Goal: Information Seeking & Learning: Learn about a topic

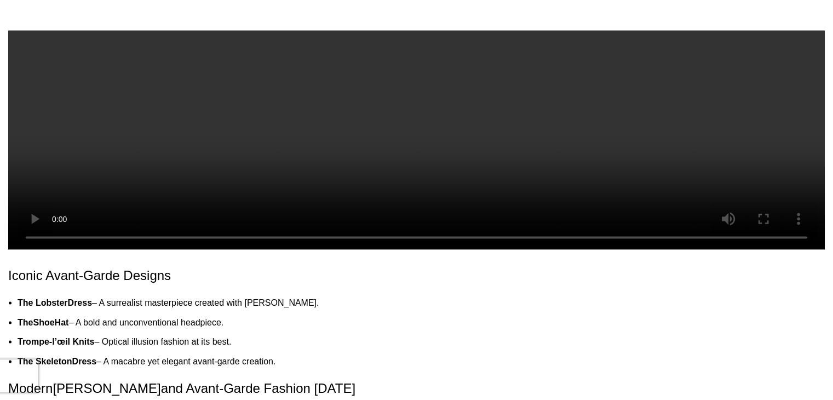
scroll to position [1910, 0]
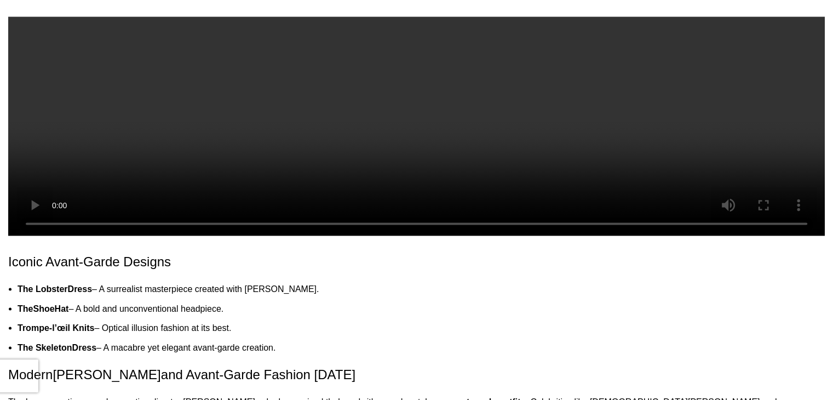
click at [54, 303] on link "Shoe" at bounding box center [43, 307] width 21 height 9
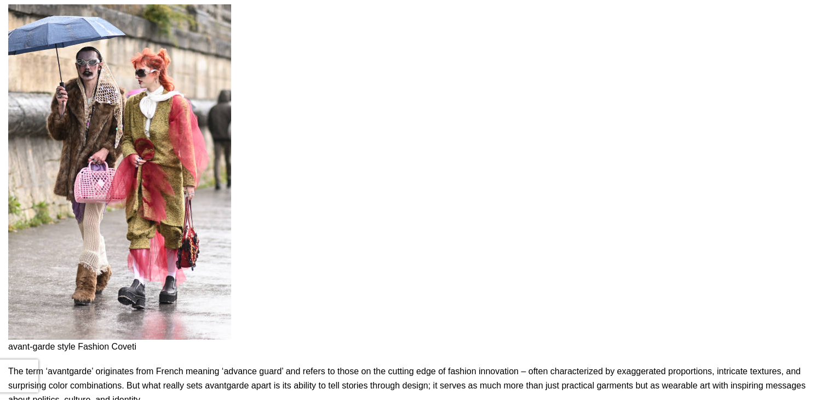
scroll to position [3895, 0]
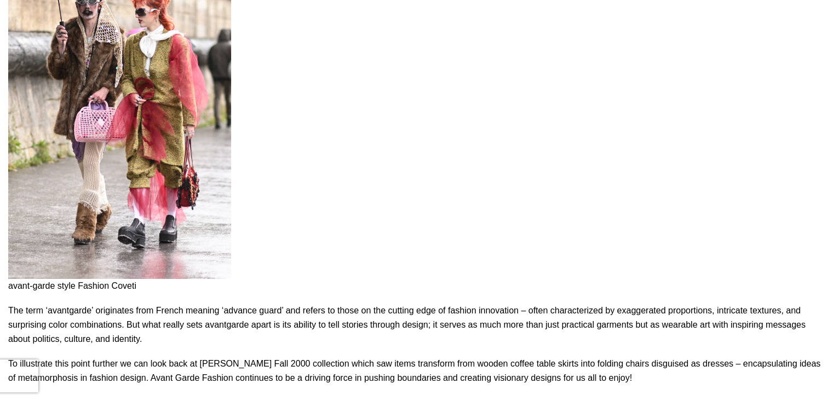
click at [195, 217] on img at bounding box center [119, 111] width 223 height 335
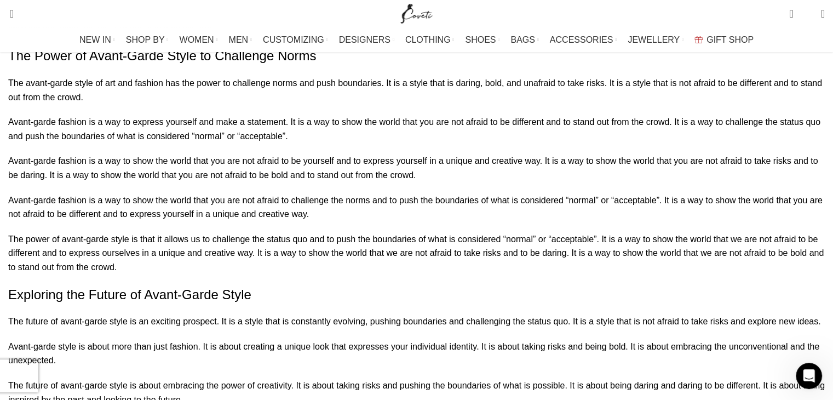
scroll to position [0, 0]
